Goal: Information Seeking & Learning: Learn about a topic

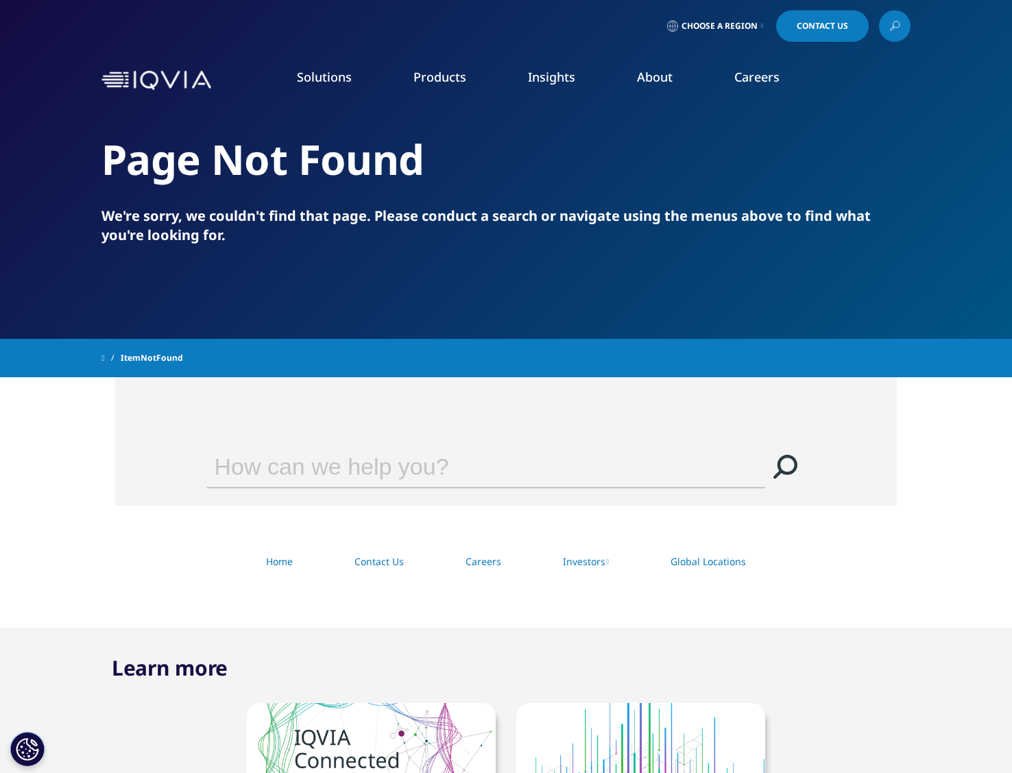
click at [183, 73] on img at bounding box center [156, 81] width 110 height 20
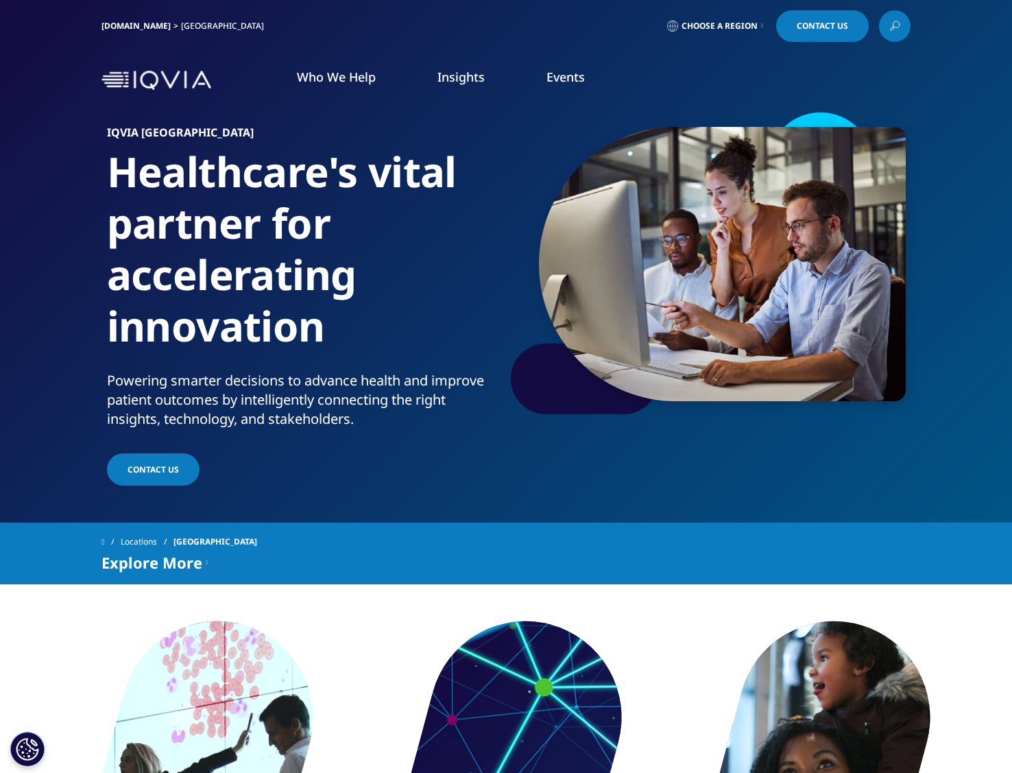
click at [895, 23] on icon at bounding box center [894, 26] width 11 height 18
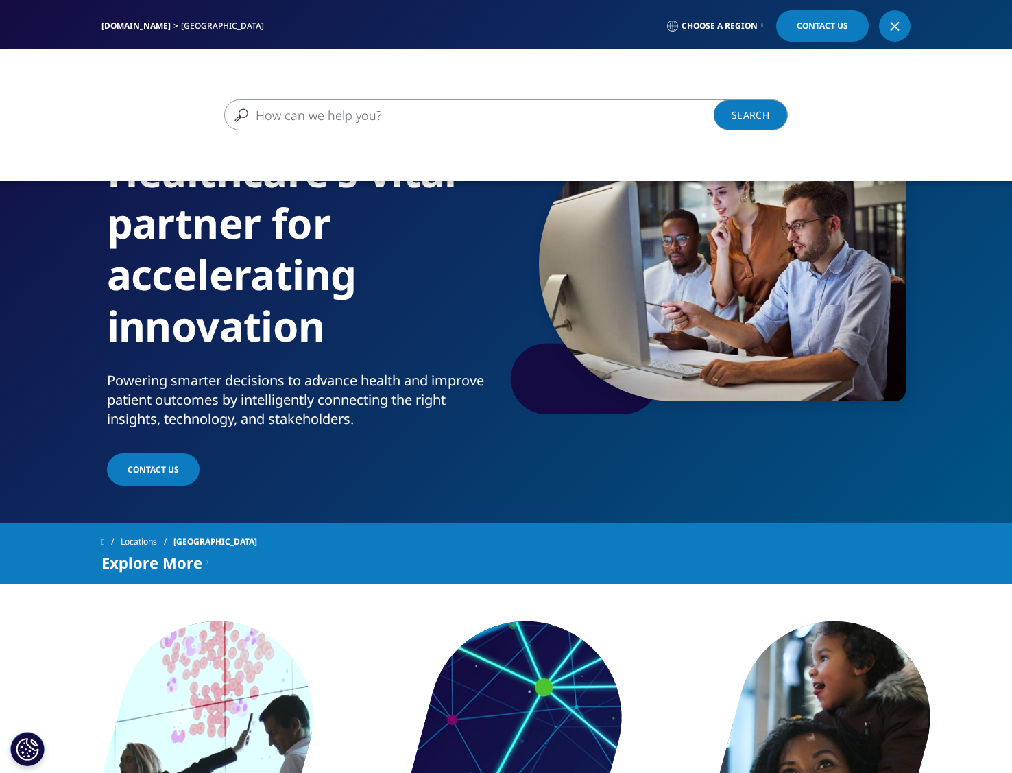
click at [304, 115] on input "Search" at bounding box center [486, 114] width 524 height 31
type input "whiz ai"
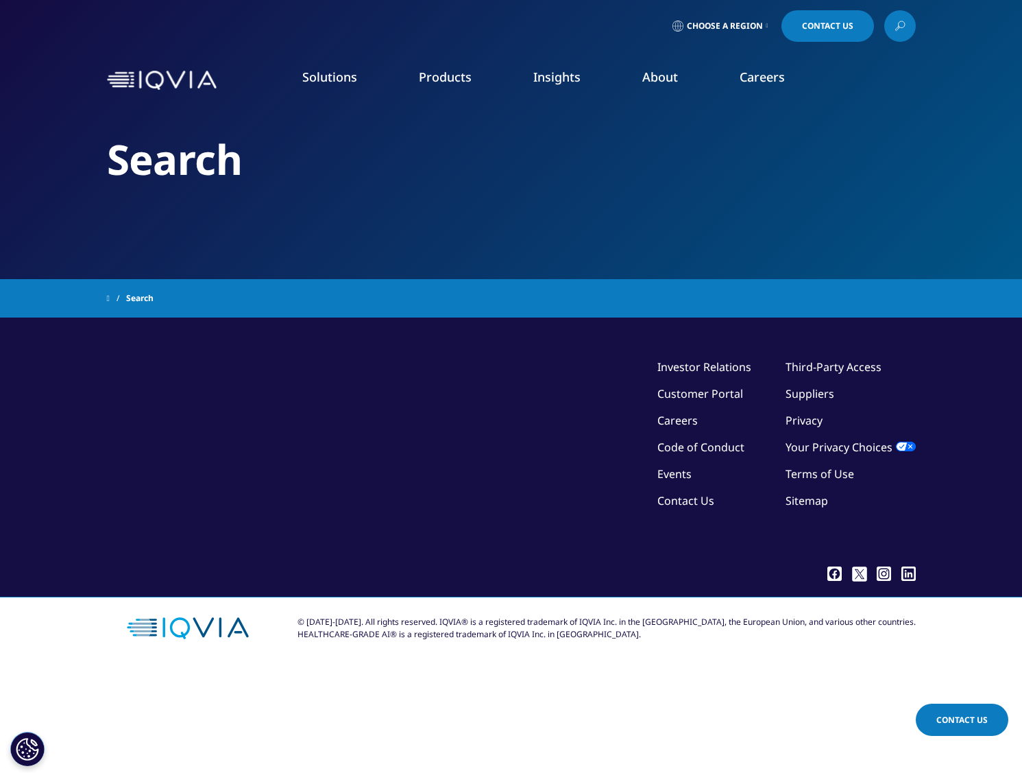
type input "whiz ai"
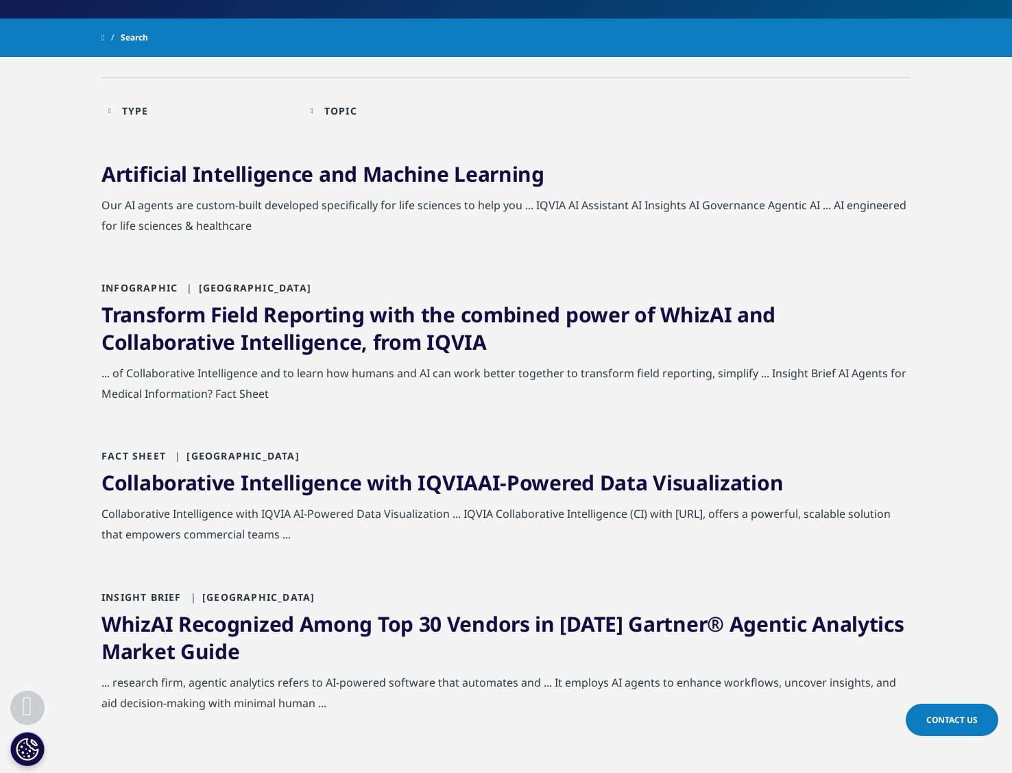
scroll to position [266, 0]
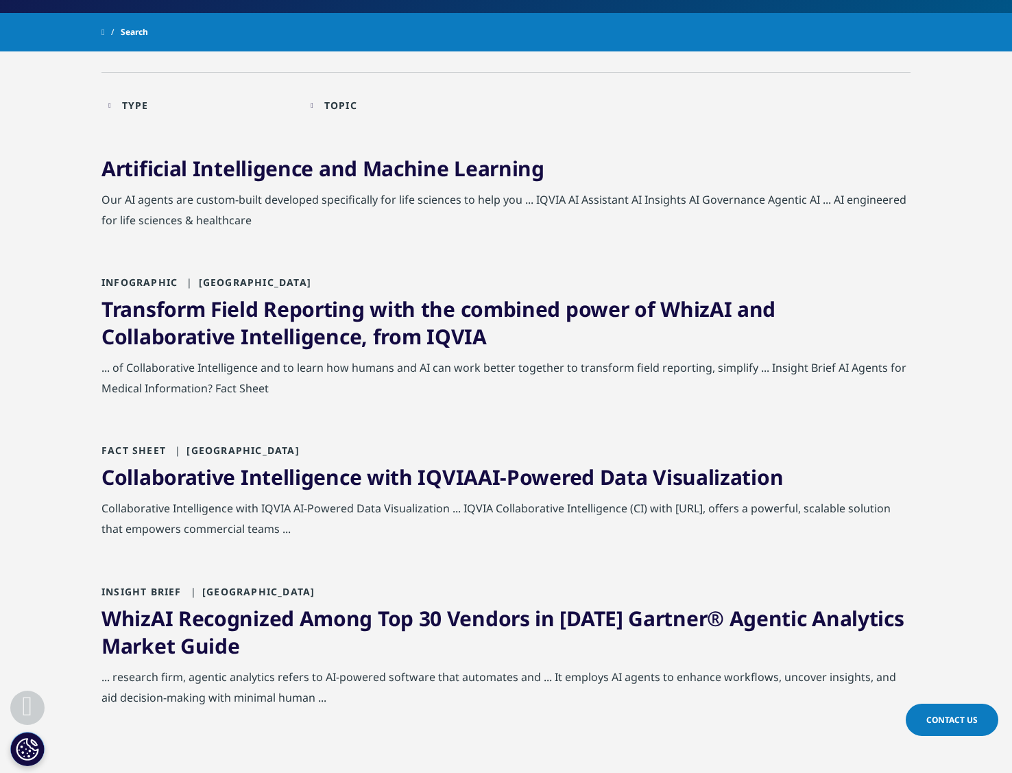
click at [311, 484] on link "Collaborative Intelligence with IQVIA AI -Powered Data Visualization" at bounding box center [442, 477] width 682 height 28
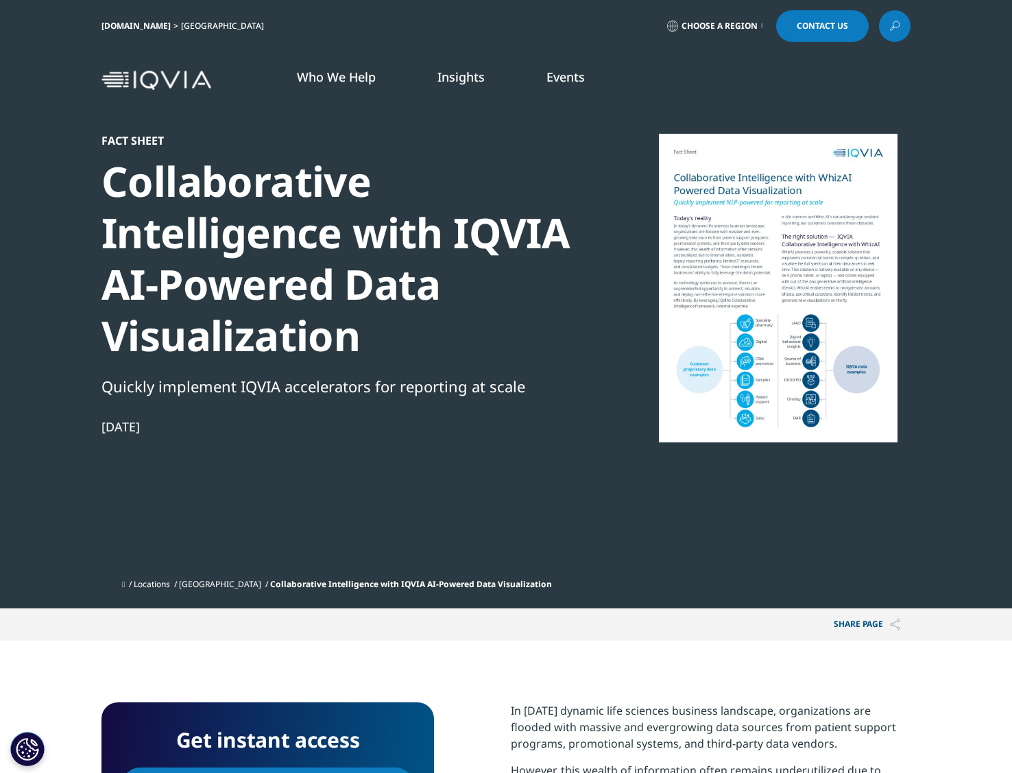
scroll to position [289, 809]
